Goal: Download file/media

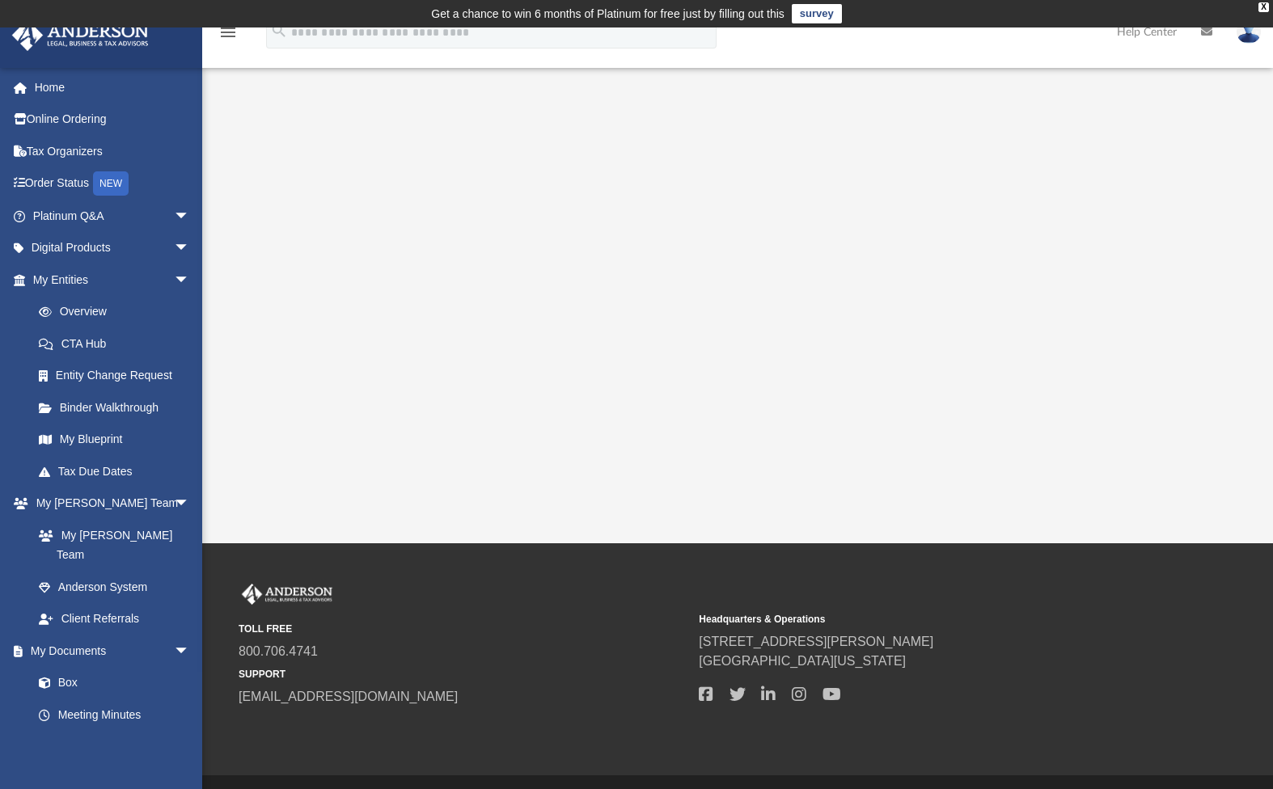
click at [547, 281] on div "App [EMAIL_ADDRESS][DOMAIN_NAME] Sign Out [EMAIL_ADDRESS][DOMAIN_NAME] Home Onl…" at bounding box center [636, 285] width 1273 height 516
click at [73, 667] on link "Box" at bounding box center [119, 683] width 192 height 32
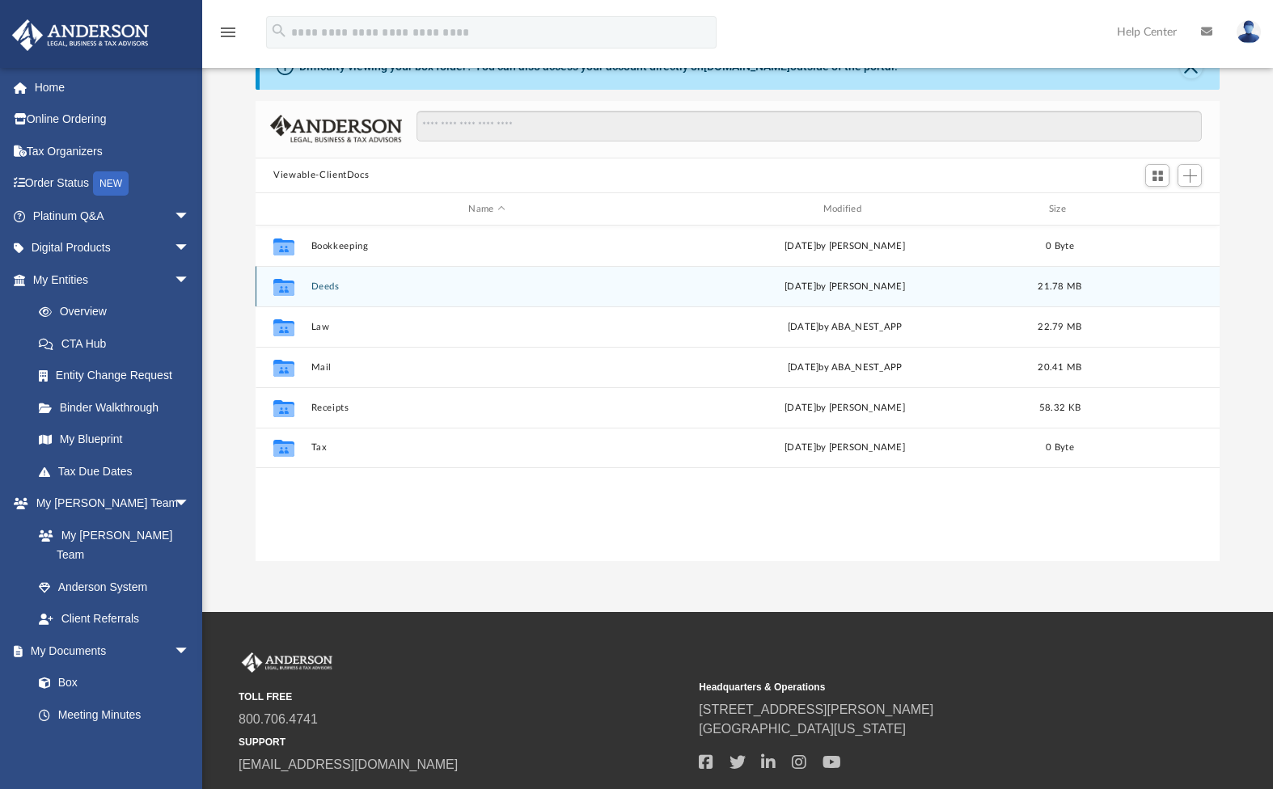
scroll to position [84, 0]
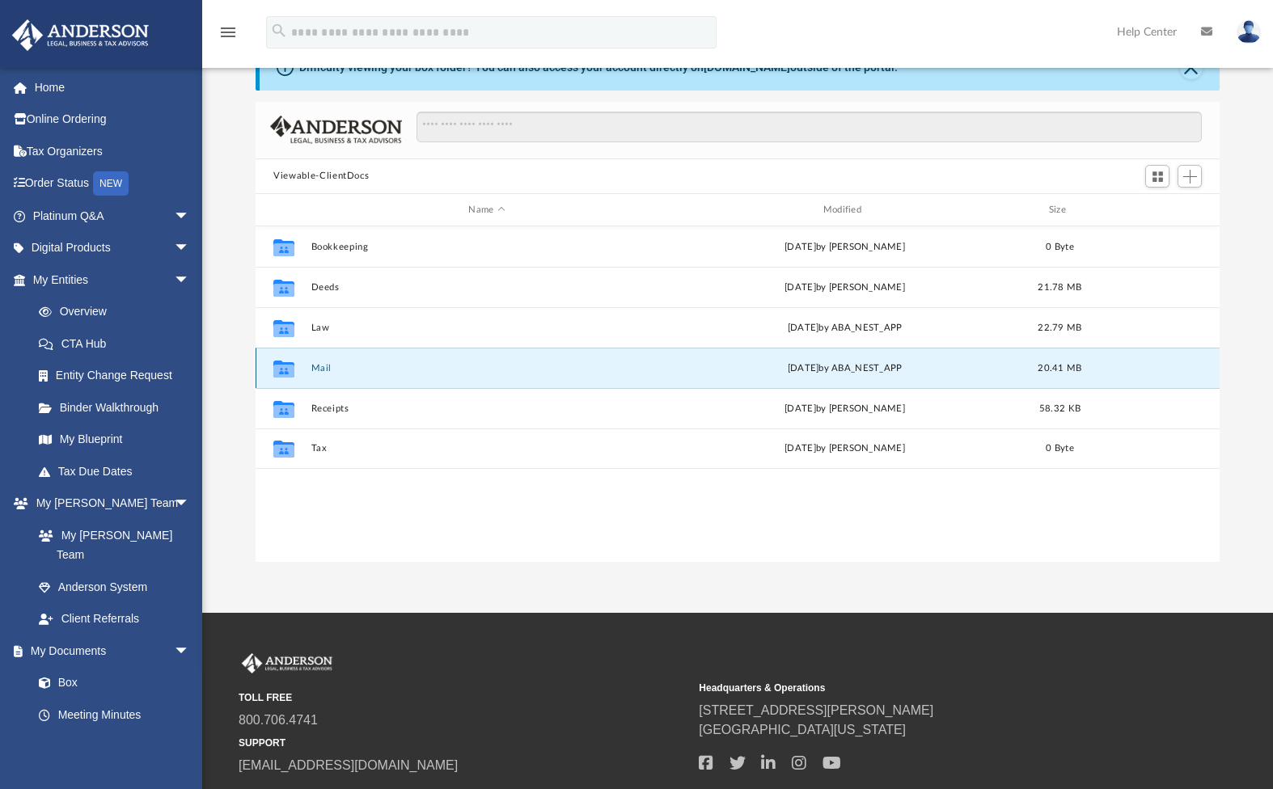
click at [315, 370] on button "Mail" at bounding box center [486, 368] width 351 height 11
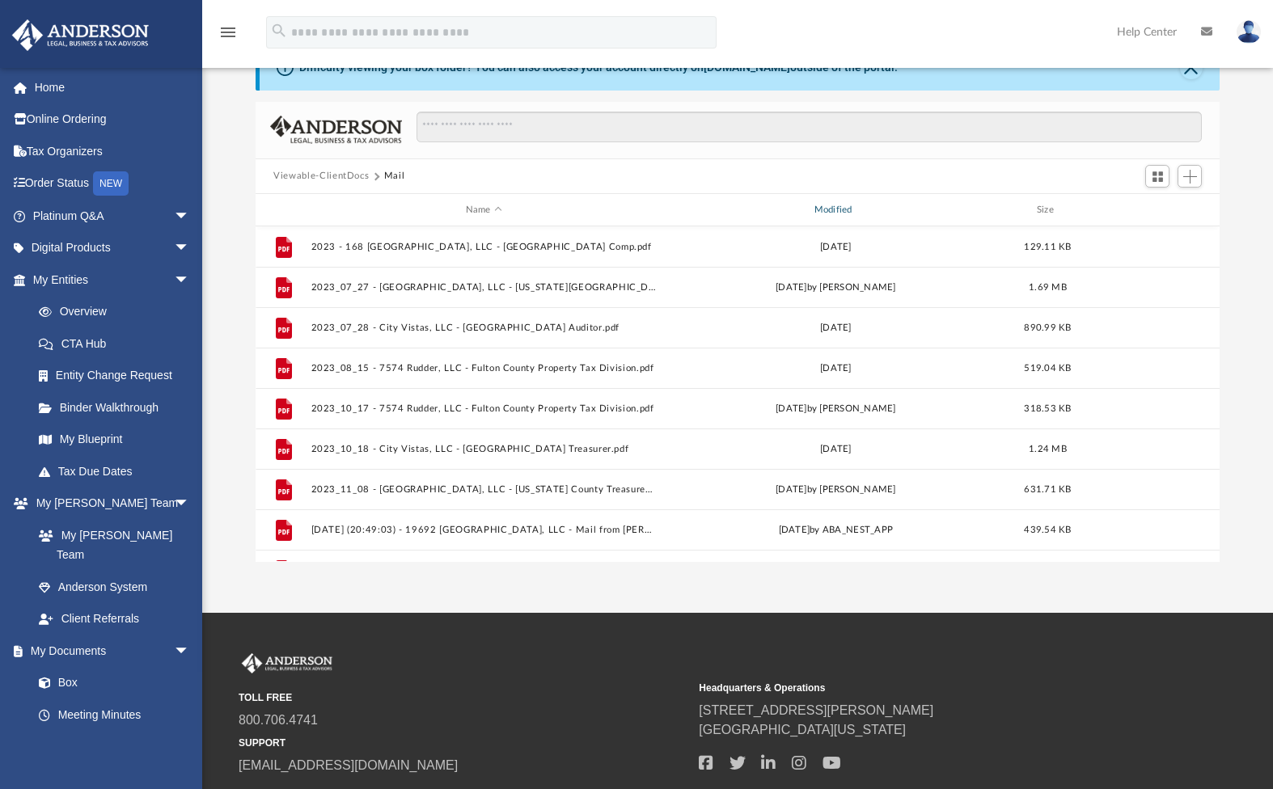
click at [848, 207] on div "Modified" at bounding box center [835, 210] width 345 height 15
click at [833, 209] on div "Modified" at bounding box center [835, 210] width 345 height 15
click at [831, 209] on div "Modified" at bounding box center [835, 210] width 345 height 15
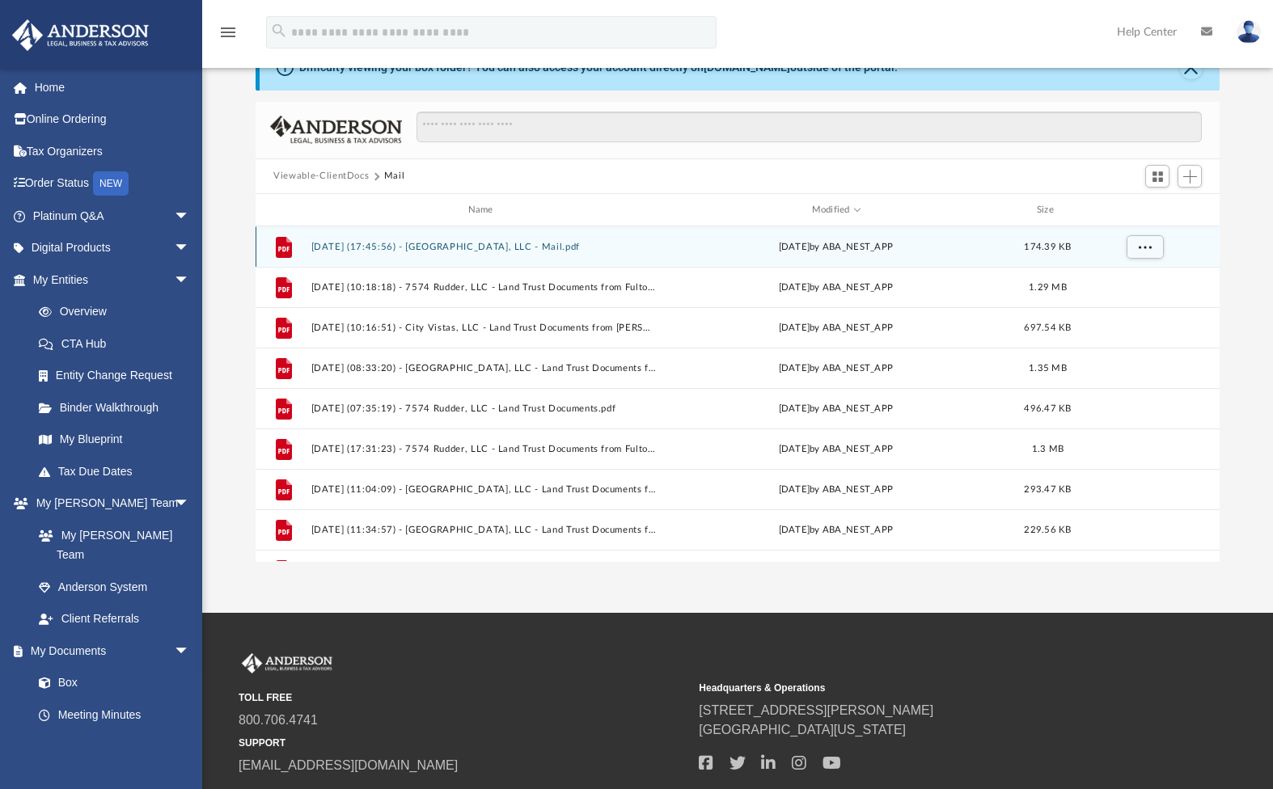
click at [454, 251] on button "[DATE] (17:45:56) - [GEOGRAPHIC_DATA], LLC - Mail.pdf" at bounding box center [483, 247] width 345 height 11
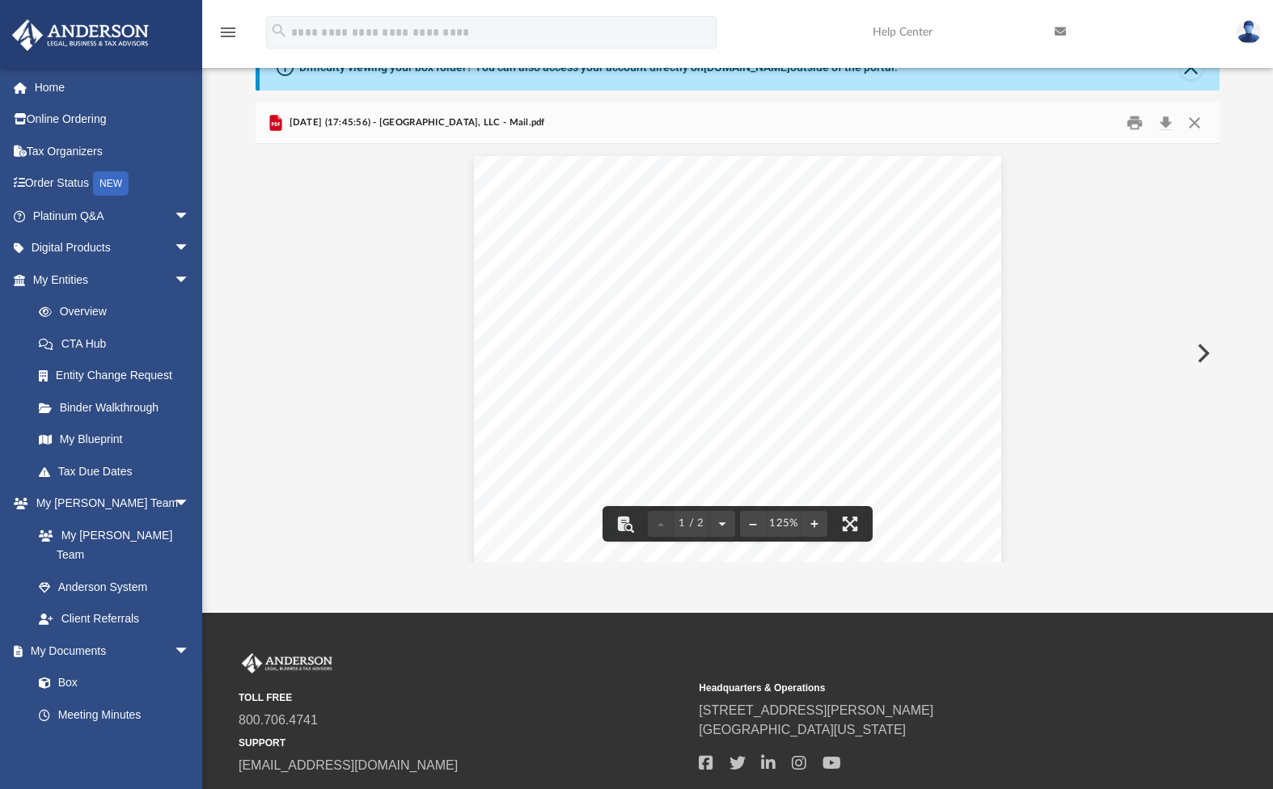
click at [767, 381] on div "Page 1" at bounding box center [737, 362] width 527 height 412
click at [1198, 354] on button "Preview" at bounding box center [1202, 353] width 36 height 45
click at [1207, 353] on button "Preview" at bounding box center [1202, 353] width 36 height 45
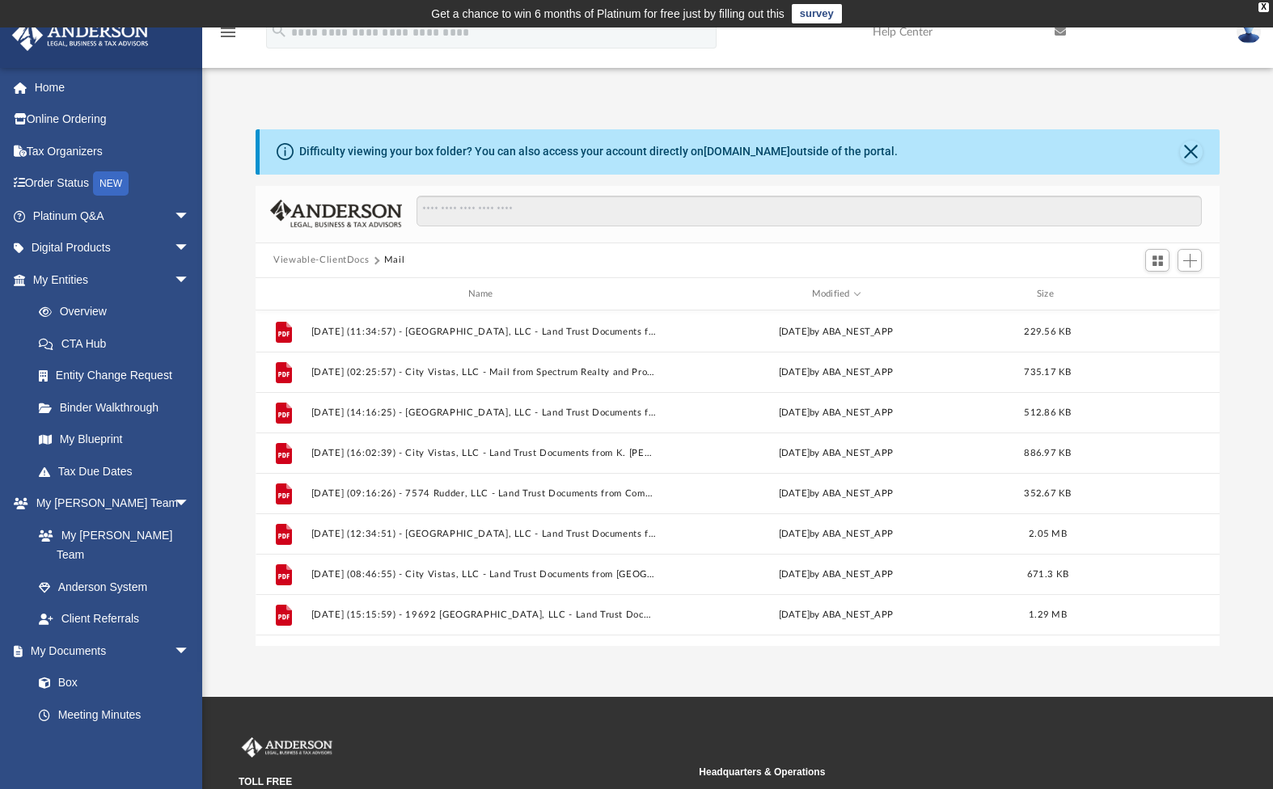
scroll to position [362, 0]
